Goal: Check status: Check status

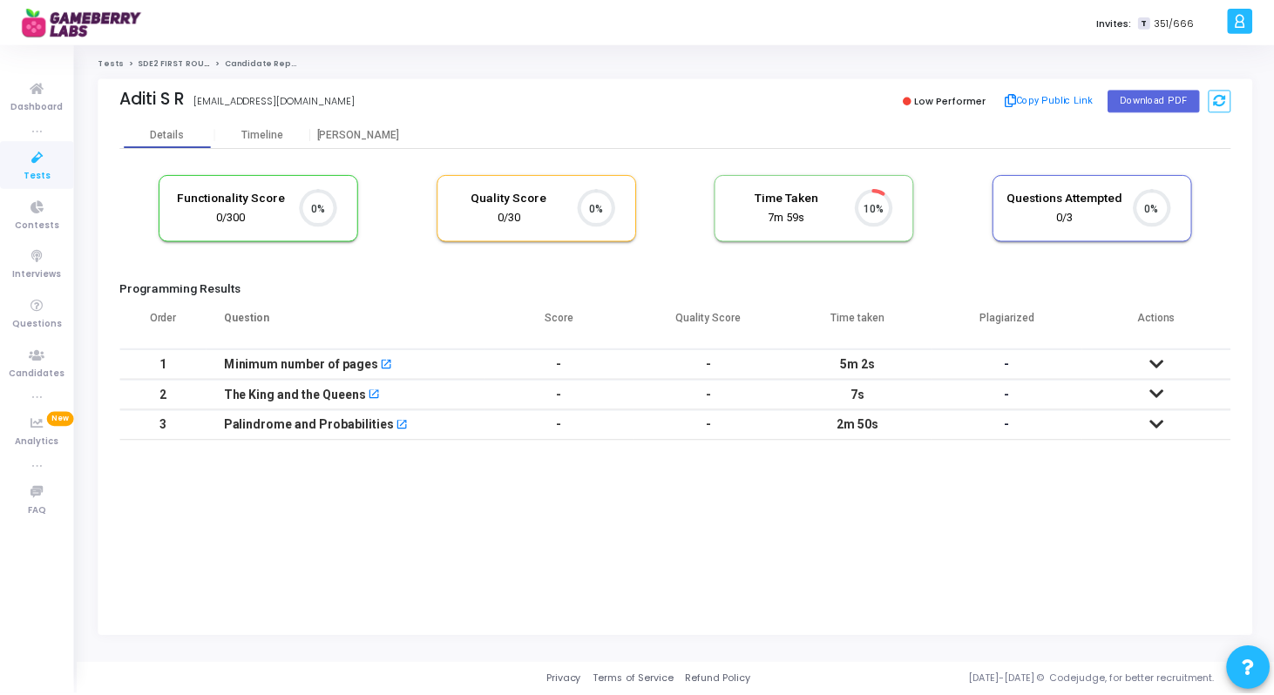
scroll to position [37, 44]
click at [1157, 362] on icon at bounding box center [1162, 364] width 14 height 12
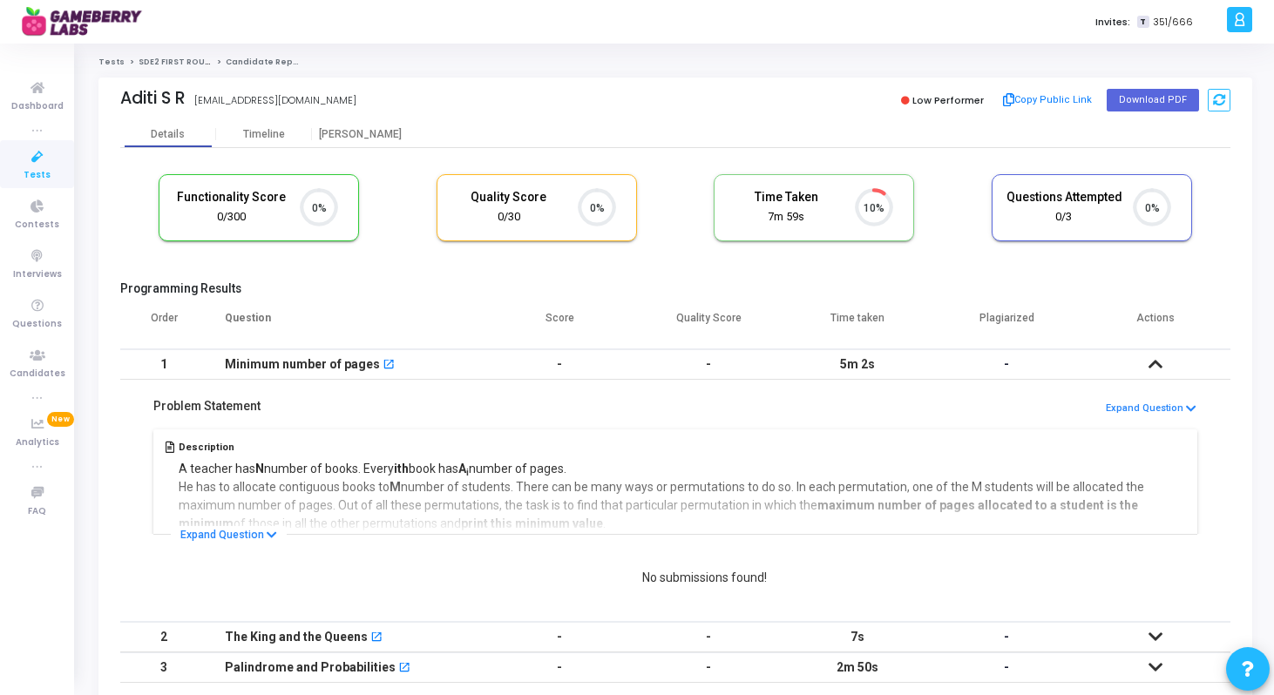
scroll to position [82, 0]
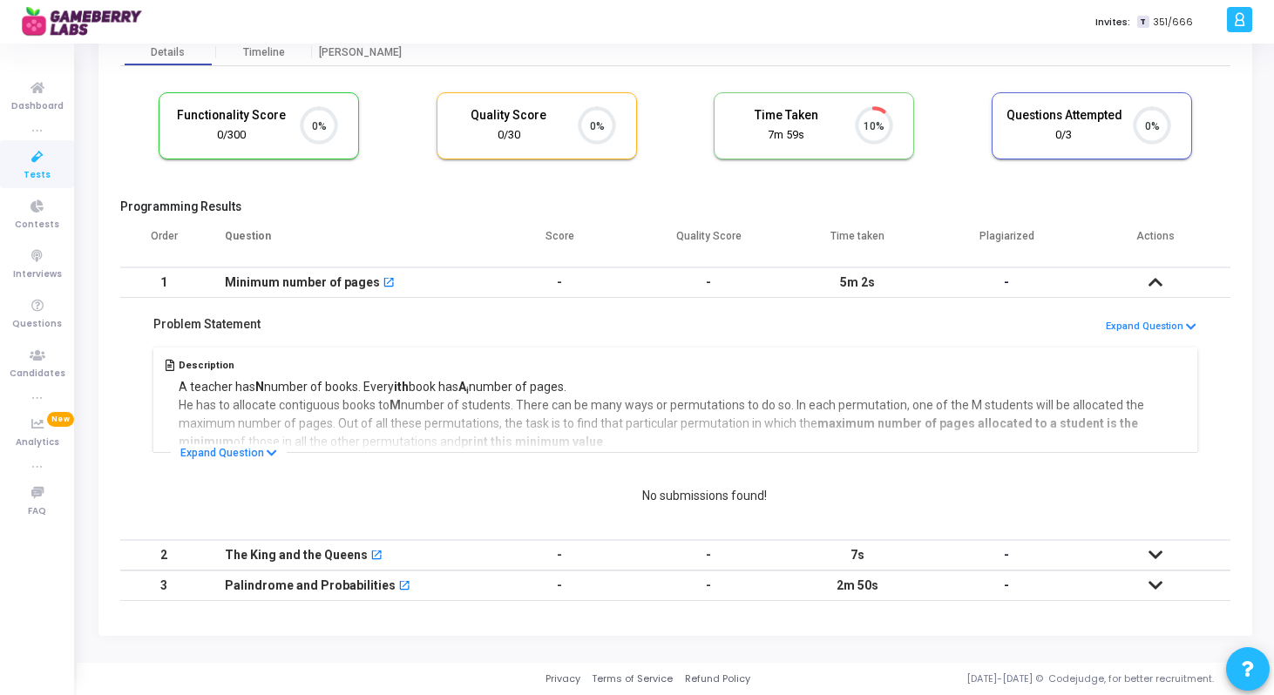
click at [1154, 574] on td at bounding box center [1155, 586] width 149 height 30
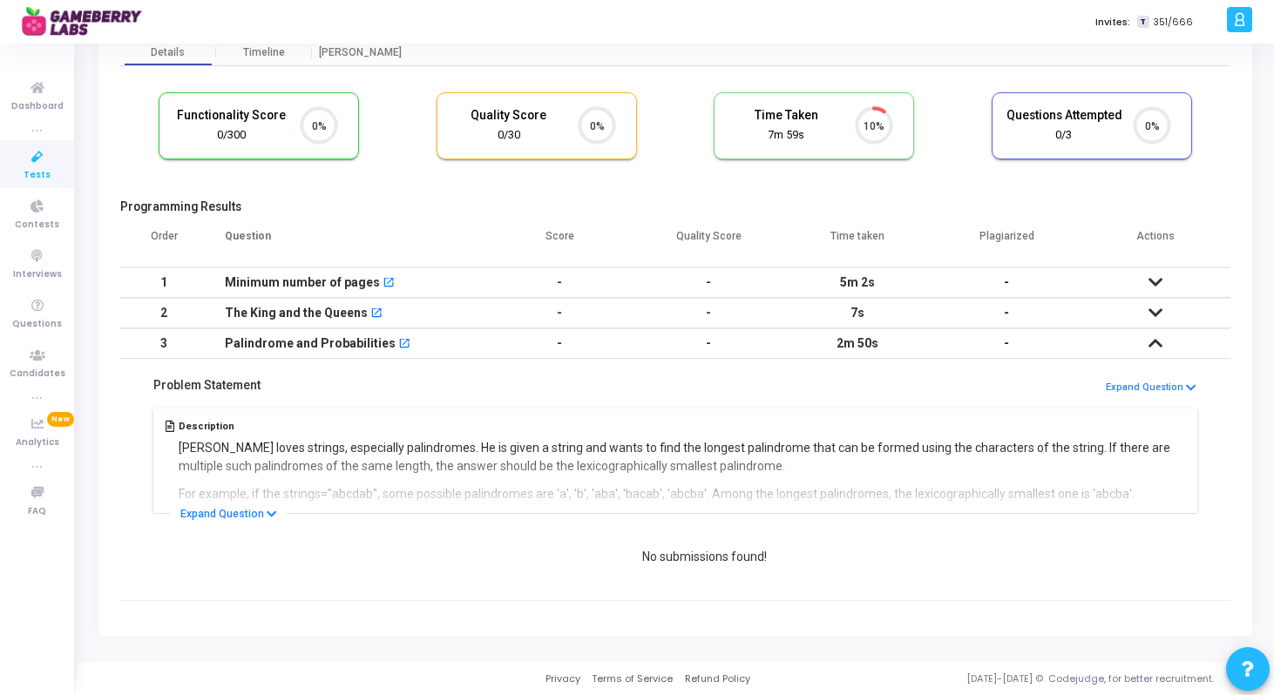
scroll to position [0, 0]
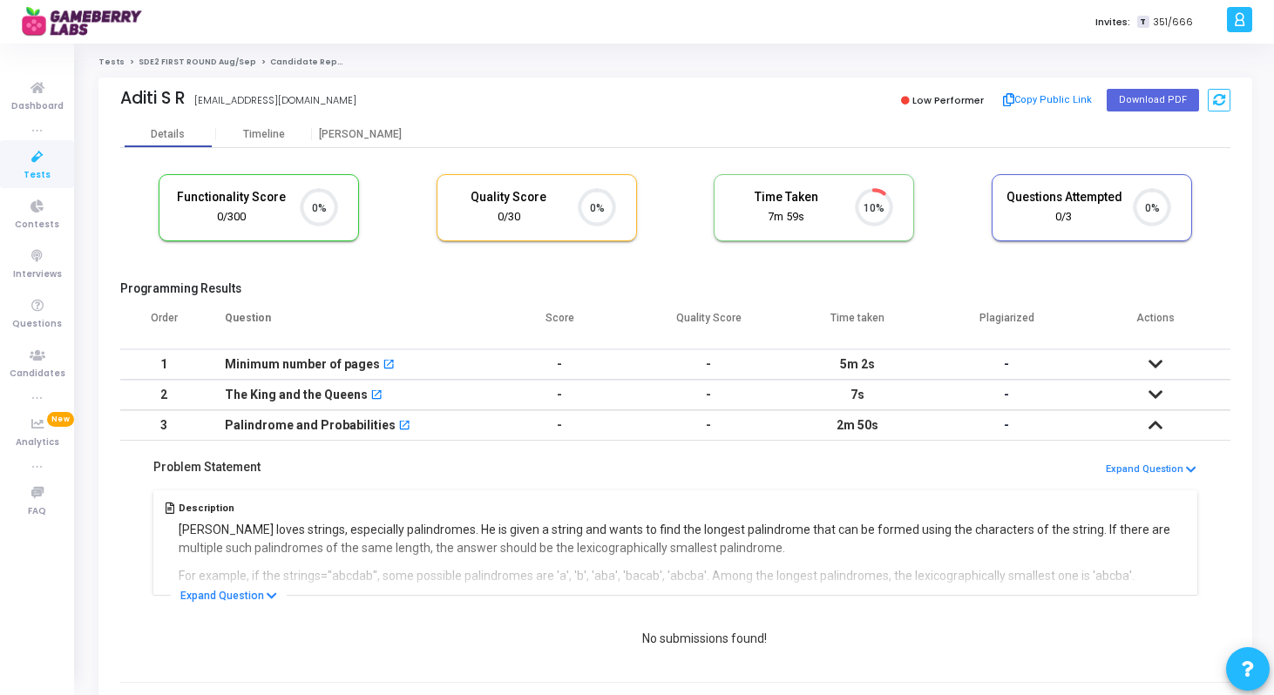
click at [160, 58] on link "SDE2 FIRST ROUND Aug/Sep" at bounding box center [198, 62] width 118 height 10
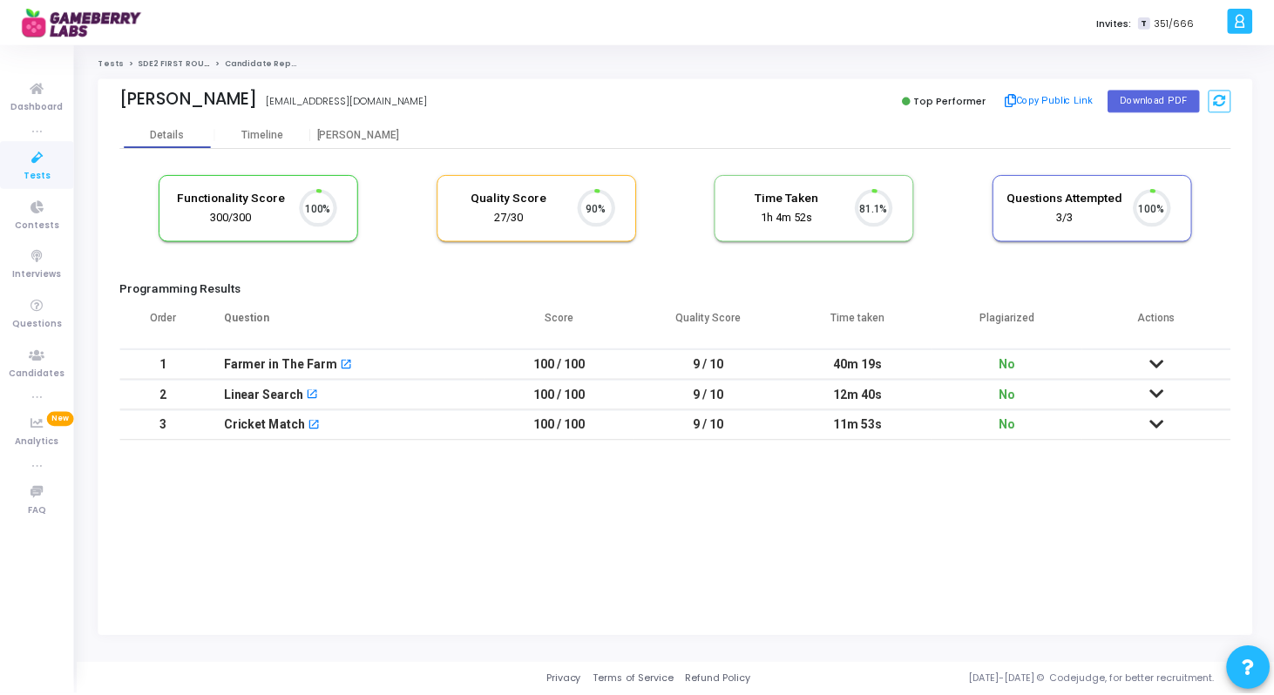
scroll to position [37, 44]
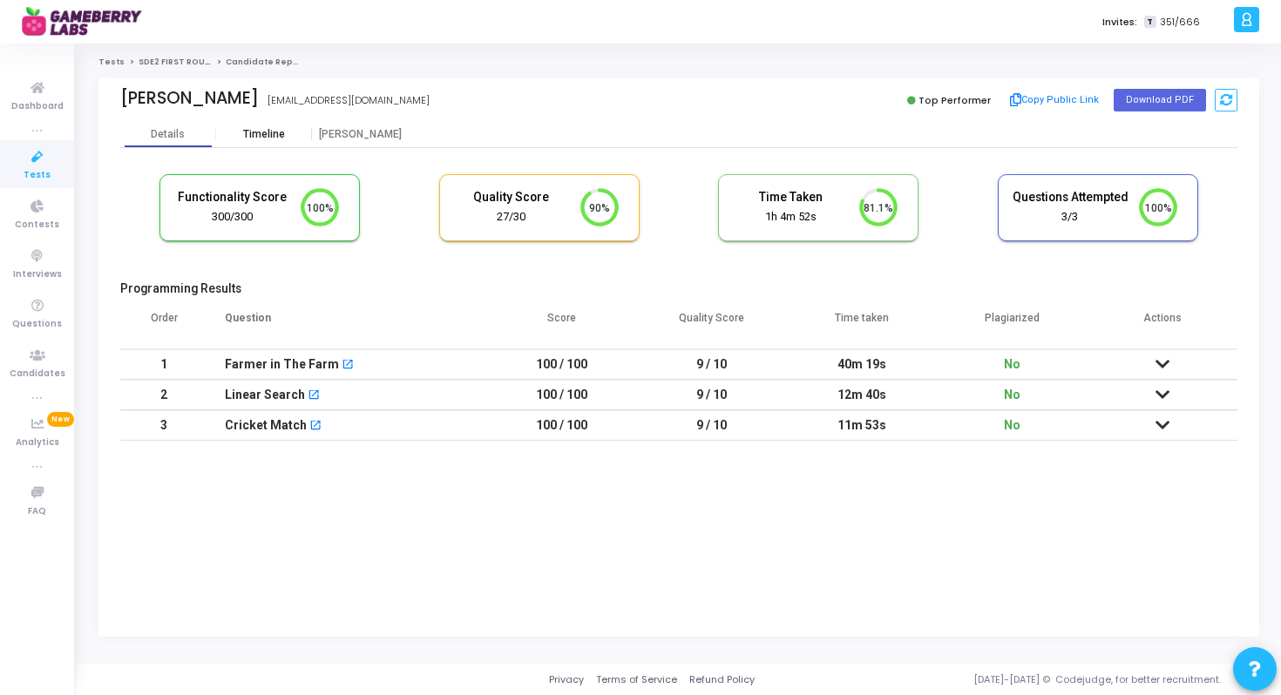
click at [283, 136] on div "Timeline" at bounding box center [264, 134] width 96 height 13
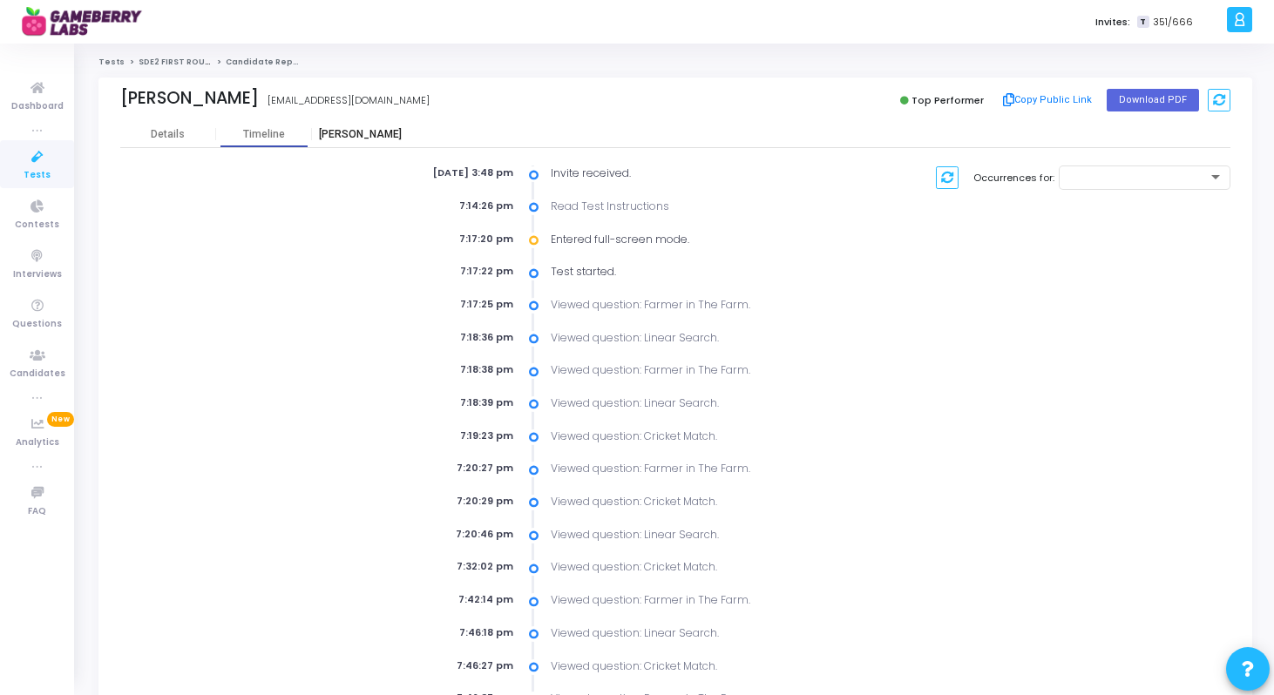
click at [352, 145] on div "Proctor" at bounding box center [360, 134] width 96 height 26
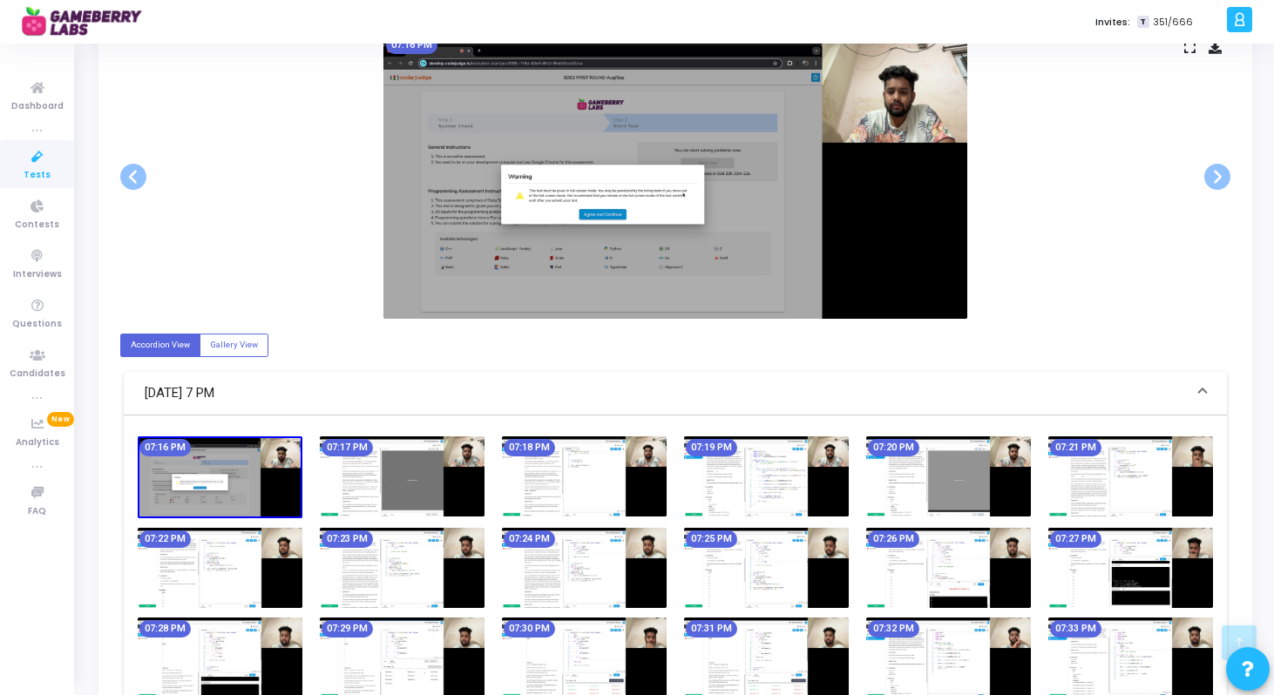
scroll to position [62, 0]
